Goal: Submit feedback/report problem: Submit feedback/report problem

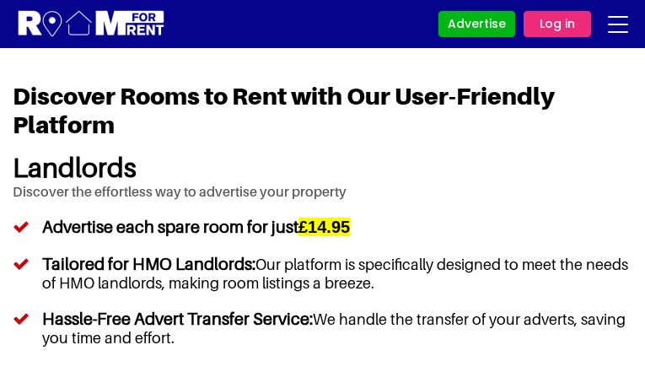
type input "dvLchLDwQyE"
type input "[EMAIL_ADDRESS][DOMAIN_NAME]"
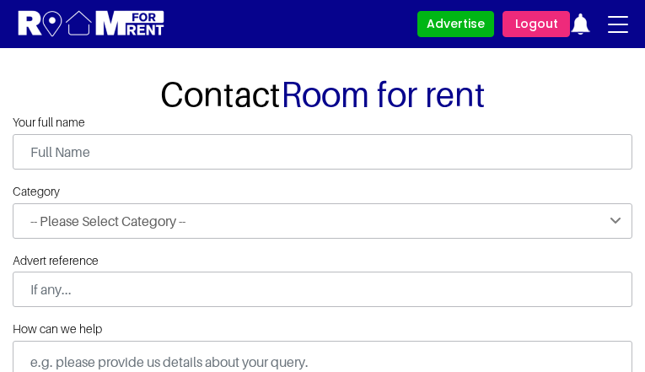
type input "DSyAnZLXrzqy"
type input "UcAozydqDF"
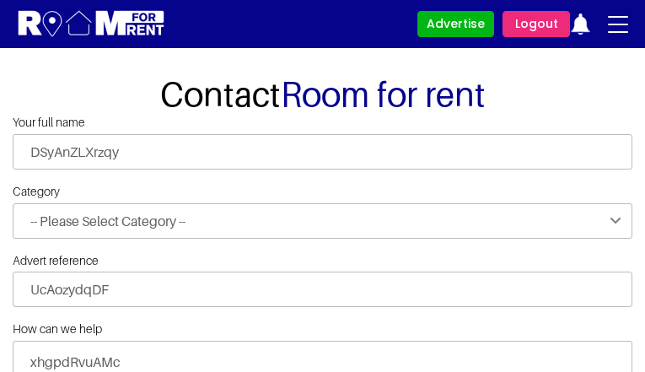
type input "[EMAIL_ADDRESS][DOMAIN_NAME]"
type input "9085519151"
select select "Issues with functionality"
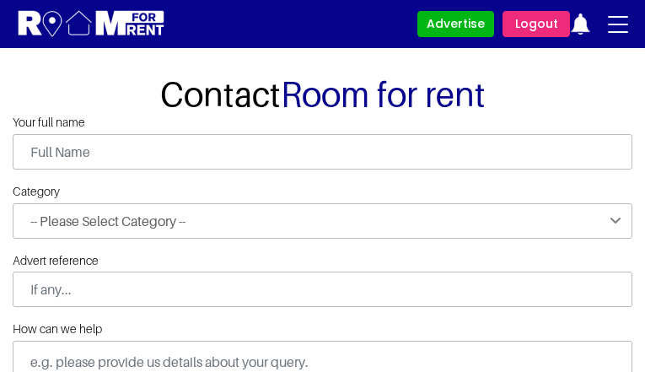
type input "PfvtPBUcWOgT"
type input "TtKvIxOvS"
type input "[EMAIL_ADDRESS][DOMAIN_NAME]"
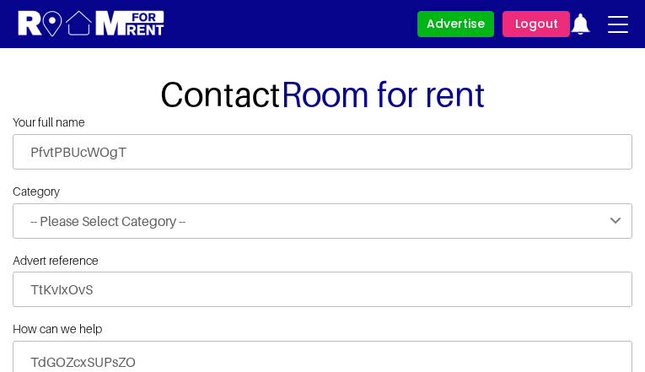
type input "3394175648"
select select "Registration issues"
